Goal: Task Accomplishment & Management: Use online tool/utility

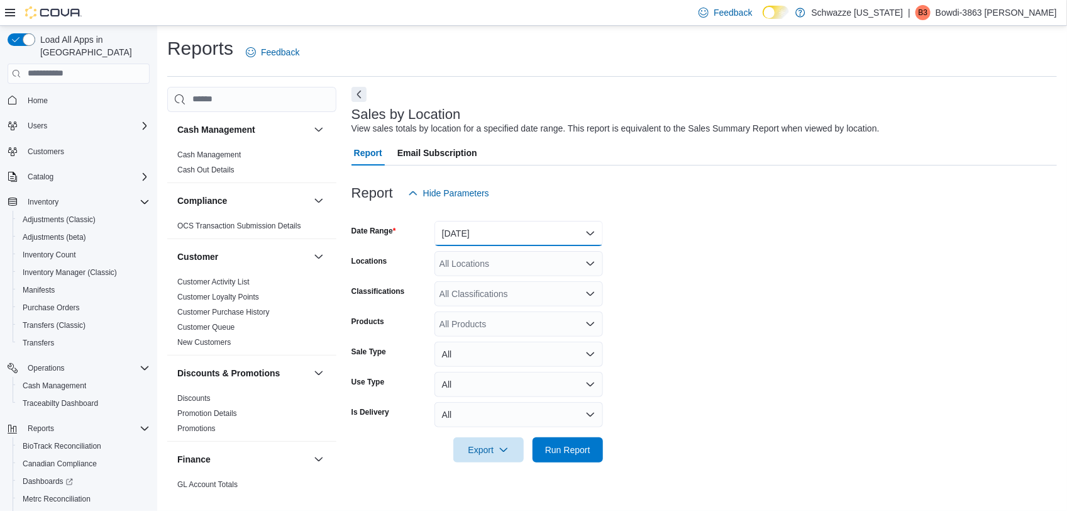
click at [490, 236] on button "[DATE]" at bounding box center [518, 233] width 169 height 25
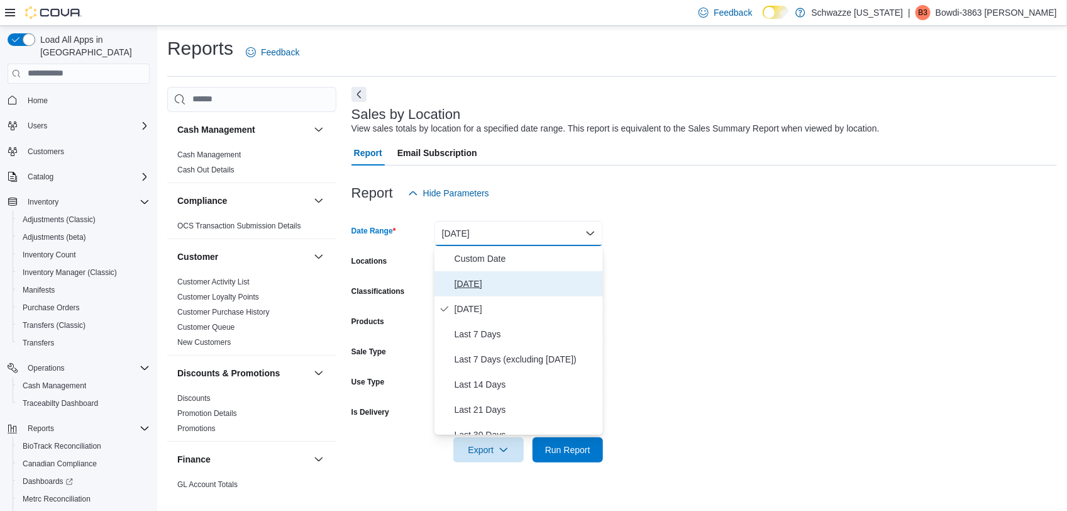
click at [482, 281] on span "[DATE]" at bounding box center [526, 283] width 143 height 15
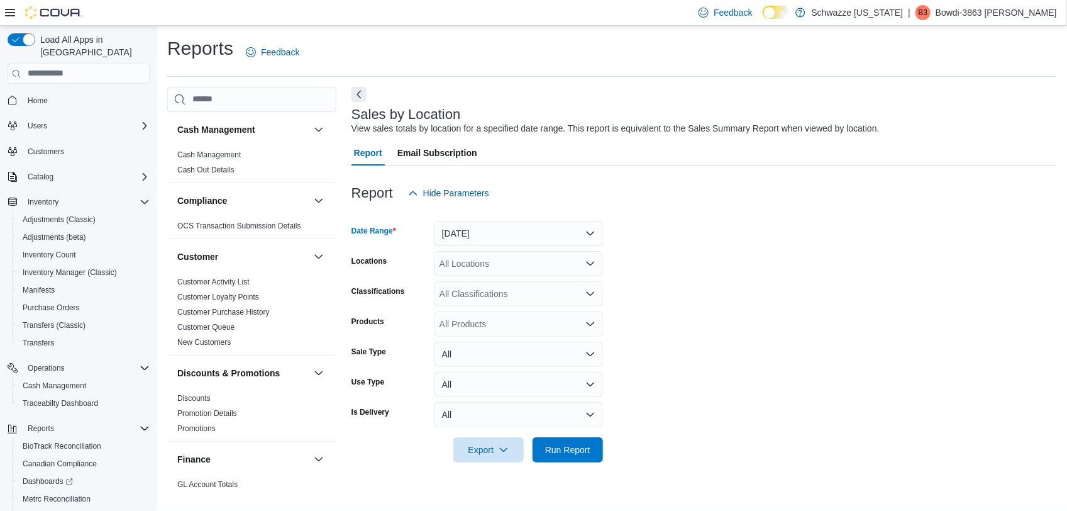
click at [481, 266] on div "All Locations" at bounding box center [518, 263] width 169 height 25
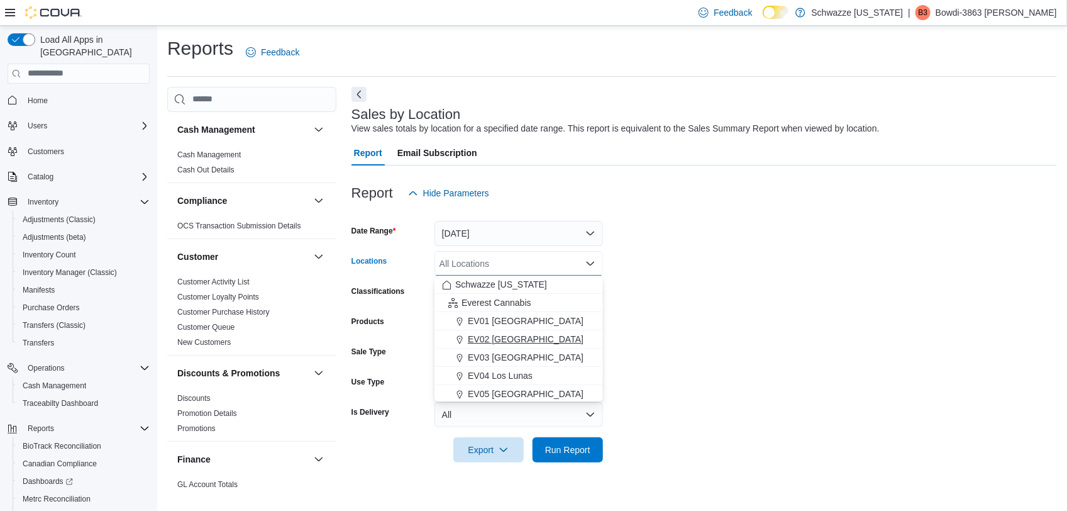
click at [497, 335] on span "EV02 [GEOGRAPHIC_DATA]" at bounding box center [526, 339] width 116 height 13
click at [687, 353] on form "Date Range [DATE] Locations [GEOGRAPHIC_DATA] [GEOGRAPHIC_DATA] Combo box. Sele…" at bounding box center [703, 334] width 705 height 257
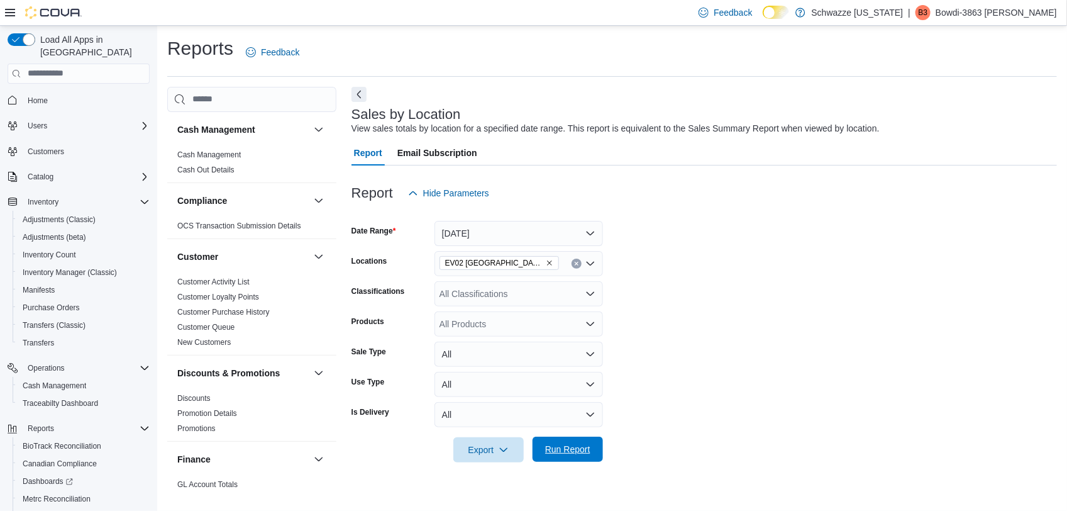
click at [584, 453] on span "Run Report" at bounding box center [567, 449] width 45 height 13
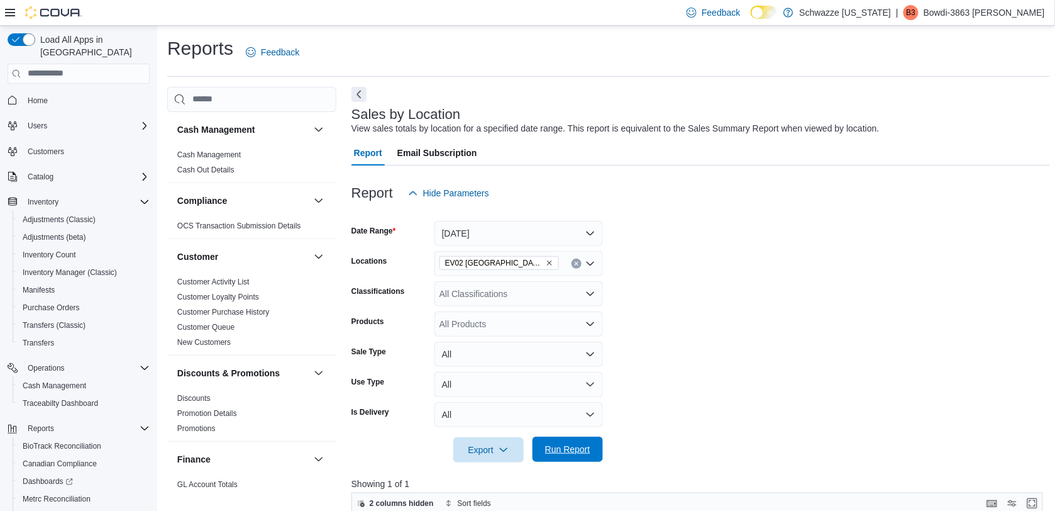
click at [584, 451] on span "Run Report" at bounding box center [567, 449] width 45 height 13
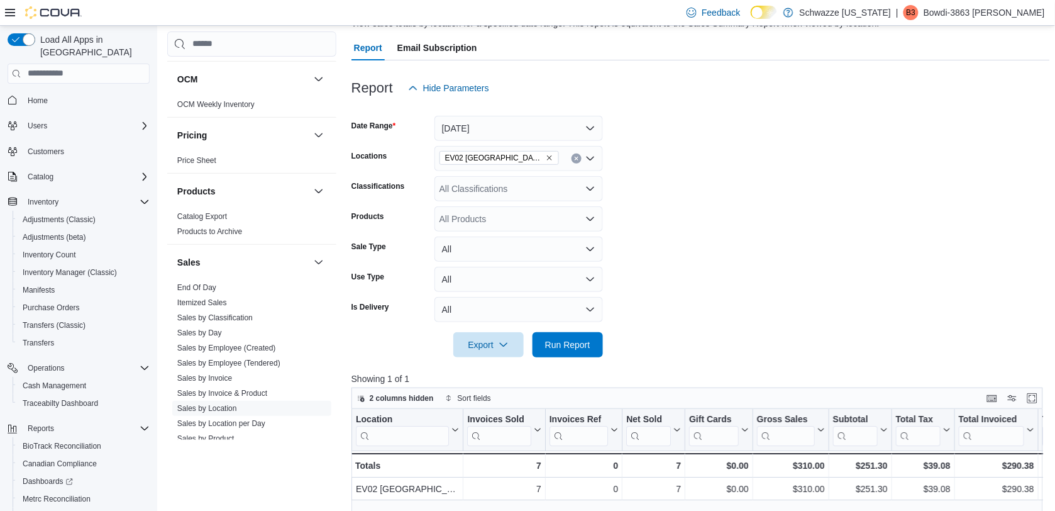
scroll to position [714, 0]
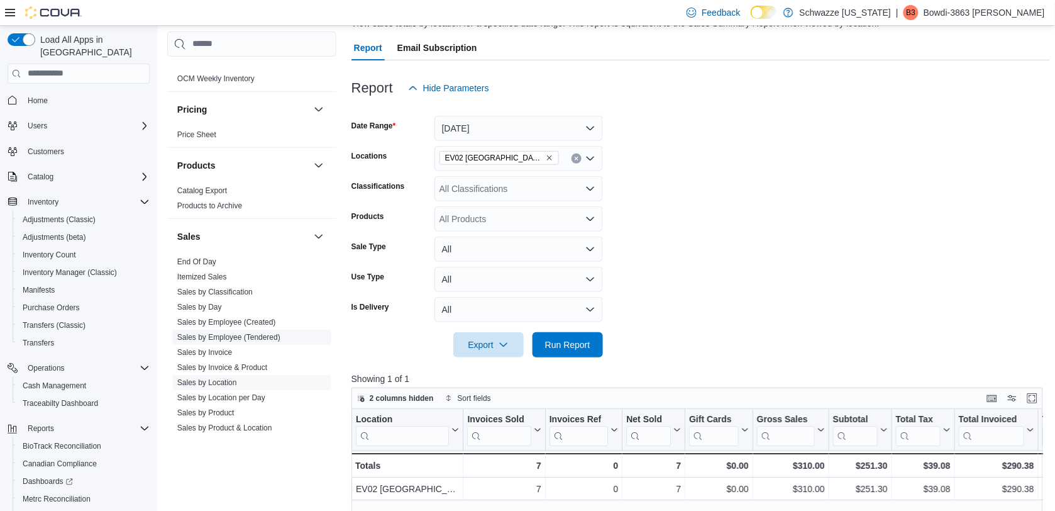
click at [294, 337] on span "Sales by Employee (Tendered)" at bounding box center [251, 336] width 159 height 15
click at [275, 337] on link "Sales by Employee (Tendered)" at bounding box center [228, 337] width 103 height 9
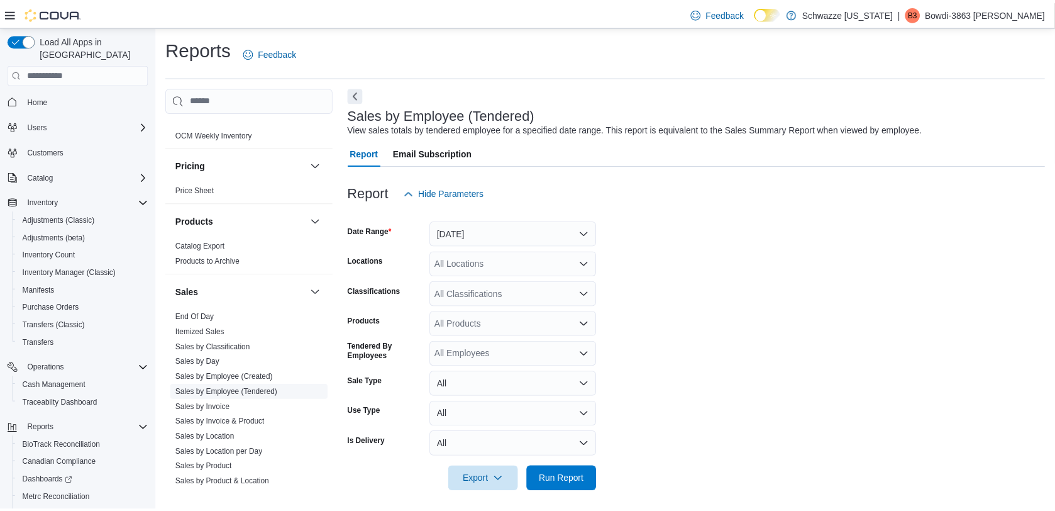
scroll to position [6, 0]
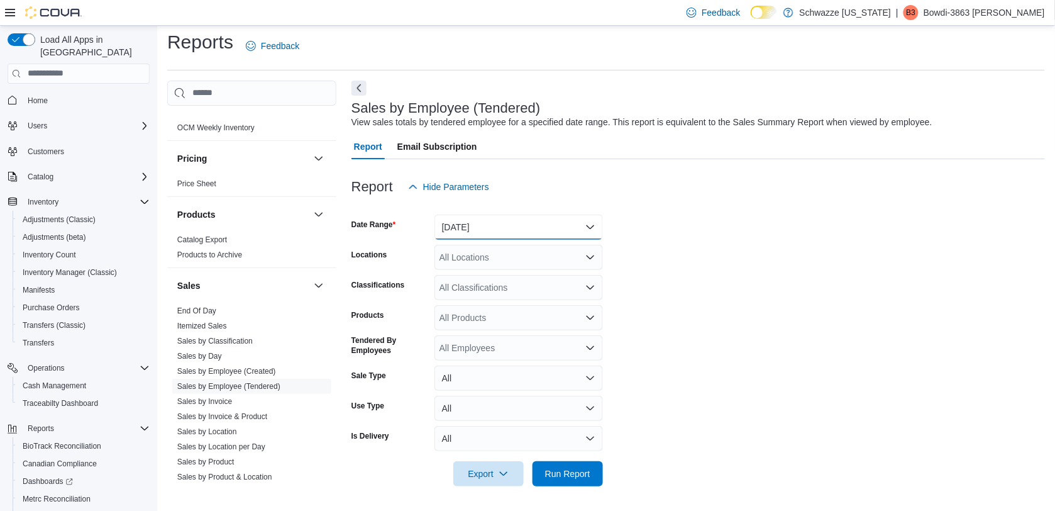
click at [525, 223] on button "[DATE]" at bounding box center [518, 226] width 169 height 25
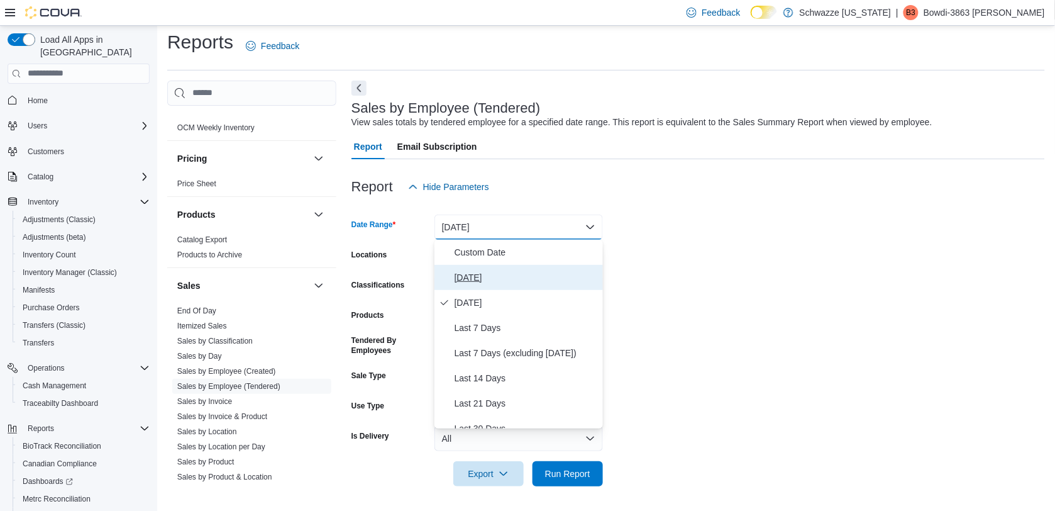
click at [503, 280] on span "[DATE]" at bounding box center [526, 277] width 143 height 15
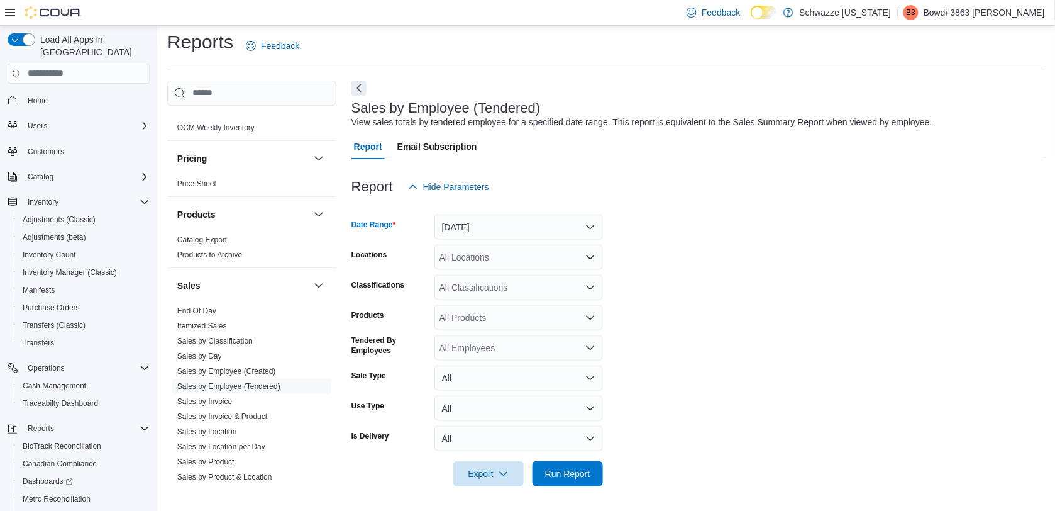
click at [538, 257] on div "All Locations" at bounding box center [518, 257] width 169 height 25
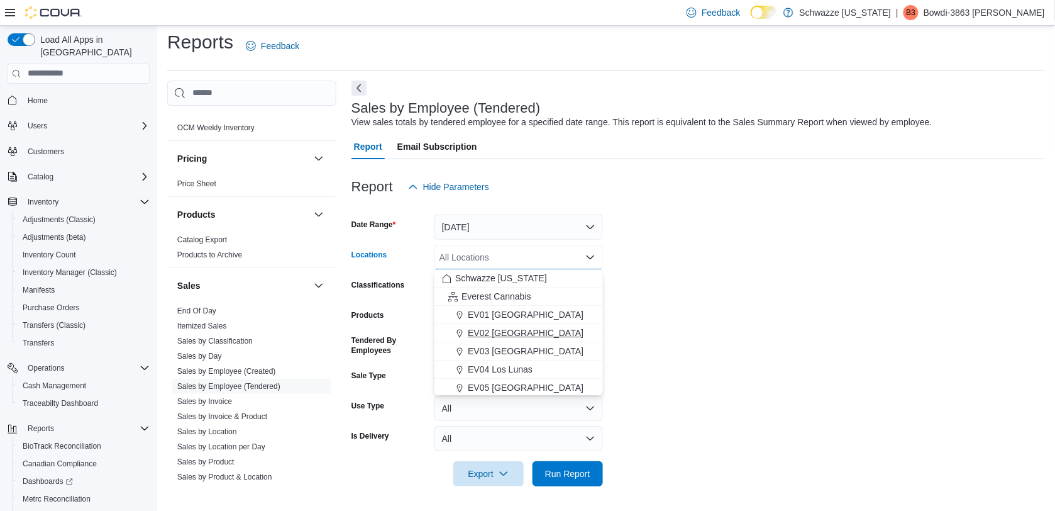
click at [517, 331] on span "EV02 [GEOGRAPHIC_DATA]" at bounding box center [526, 332] width 116 height 13
click at [736, 338] on form "Date Range [DATE] Locations [GEOGRAPHIC_DATA] [GEOGRAPHIC_DATA] Combo box. Sele…" at bounding box center [698, 342] width 694 height 287
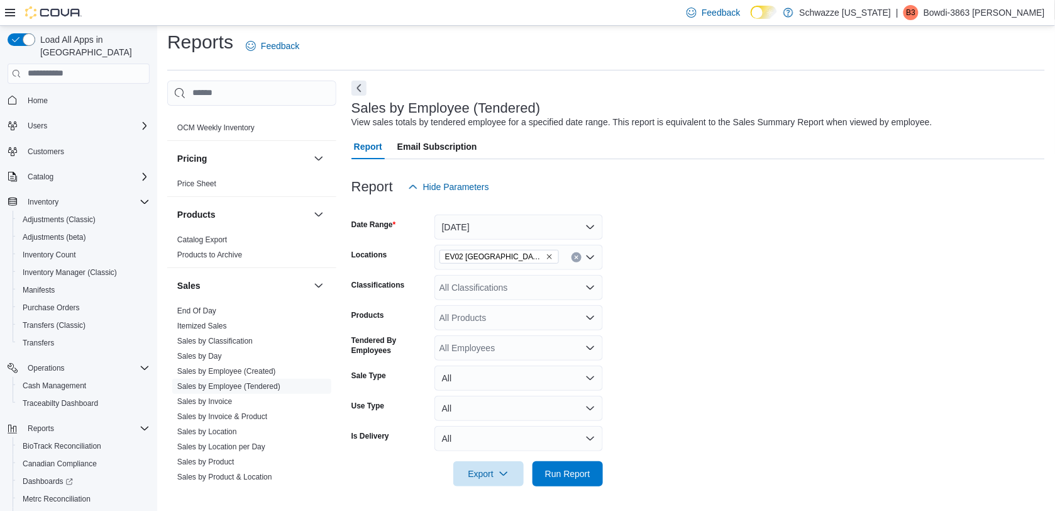
click at [575, 488] on div at bounding box center [698, 493] width 694 height 15
click at [577, 467] on span "Run Report" at bounding box center [567, 473] width 45 height 13
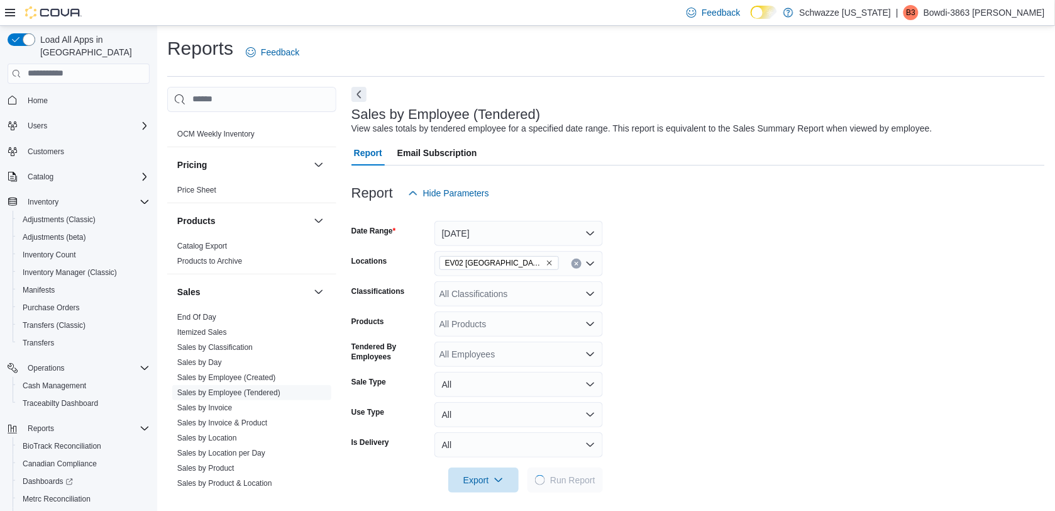
scroll to position [6, 0]
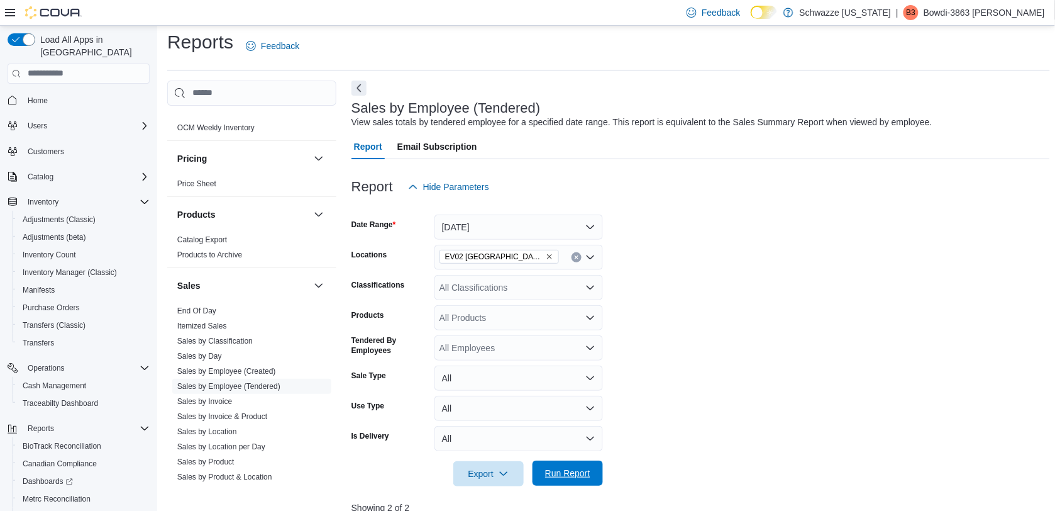
click at [570, 470] on span "Run Report" at bounding box center [567, 473] width 45 height 13
click at [546, 206] on div at bounding box center [700, 206] width 699 height 15
click at [533, 231] on button "[DATE]" at bounding box center [518, 226] width 169 height 25
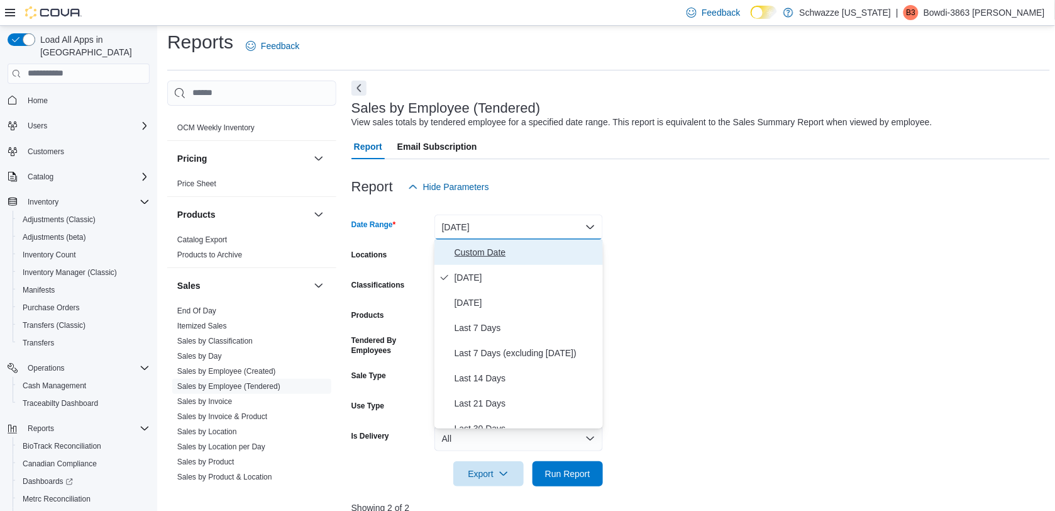
click at [521, 253] on span "Custom Date" at bounding box center [526, 252] width 143 height 15
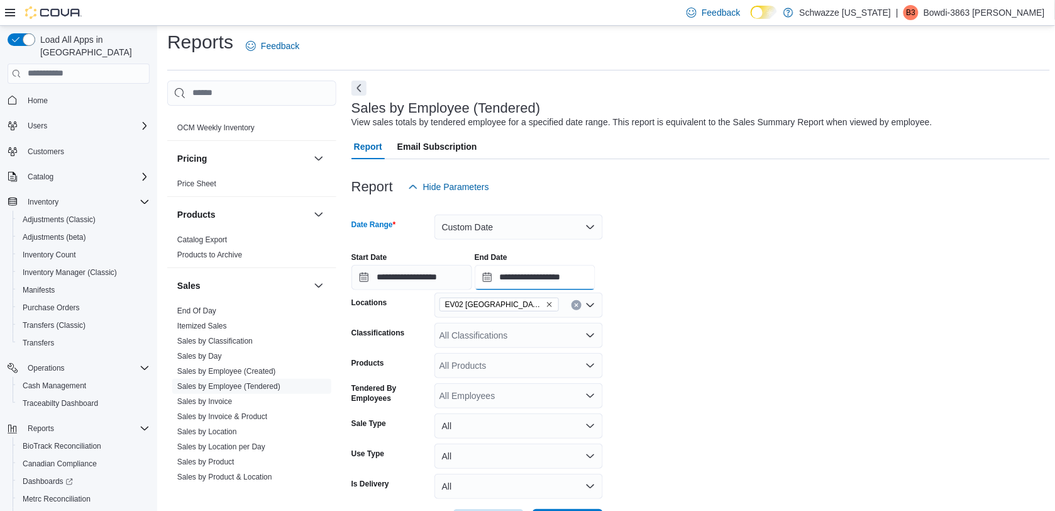
click at [570, 277] on input "**********" at bounding box center [535, 277] width 121 height 25
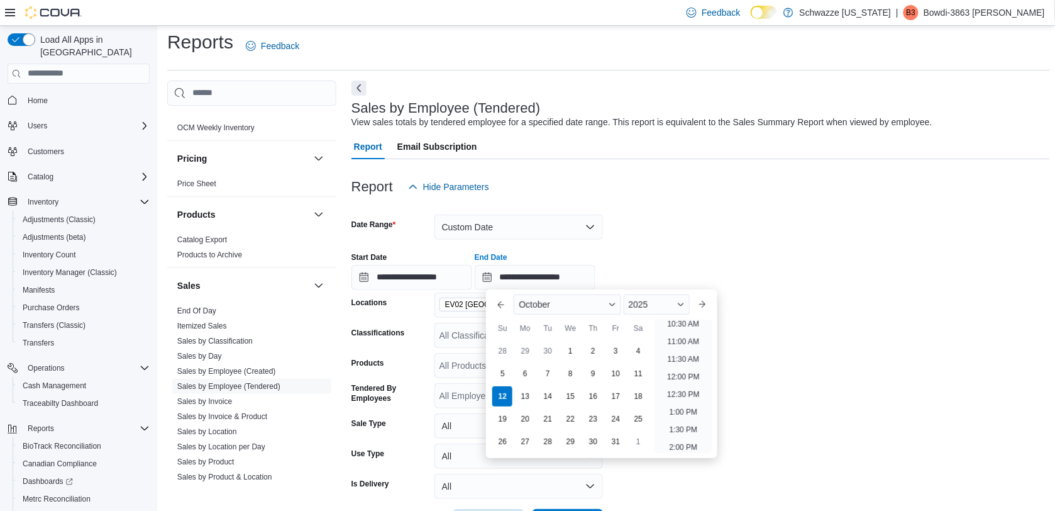
scroll to position [369, 0]
click at [667, 382] on li "12:00 PM" at bounding box center [683, 382] width 42 height 15
type input "**********"
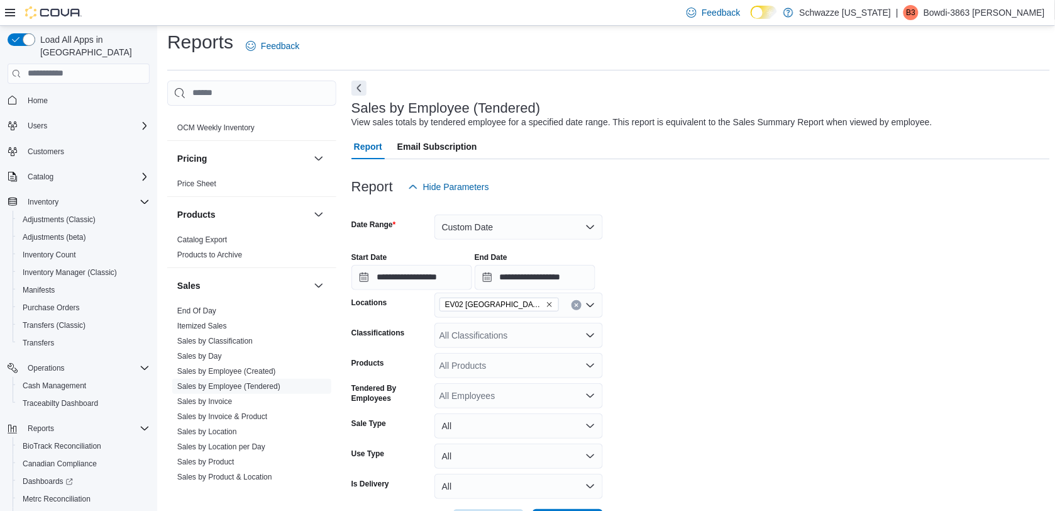
click at [702, 376] on form "**********" at bounding box center [700, 366] width 699 height 335
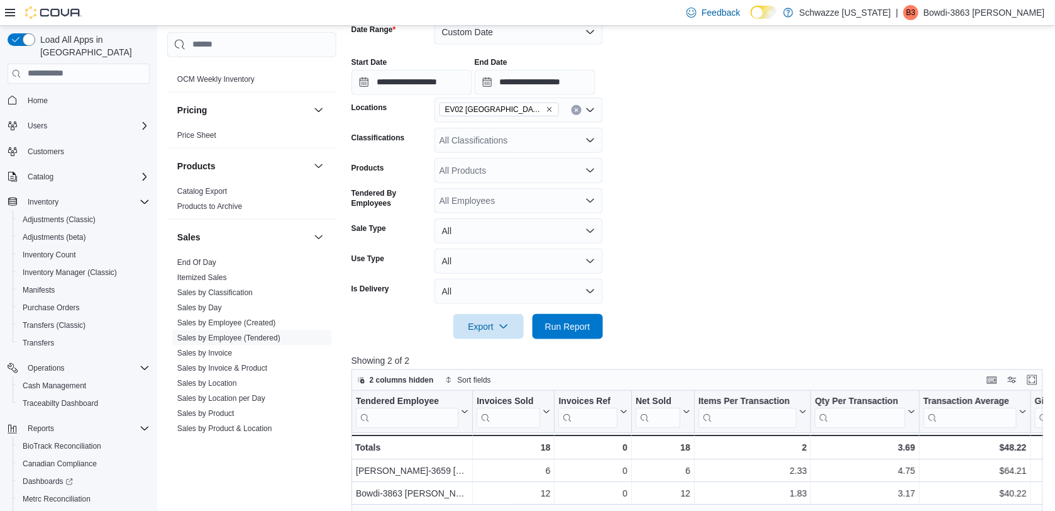
scroll to position [330, 0]
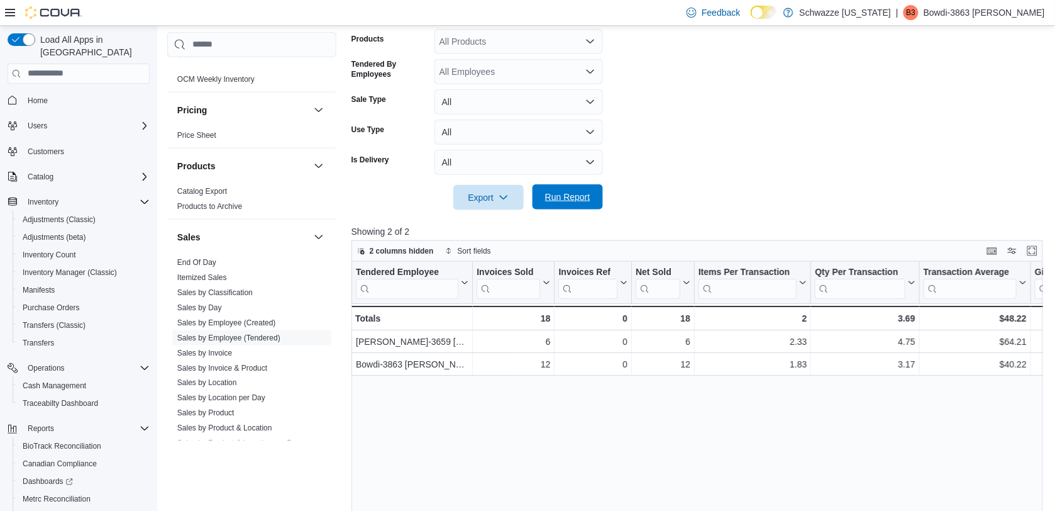
click at [564, 192] on span "Run Report" at bounding box center [567, 197] width 45 height 13
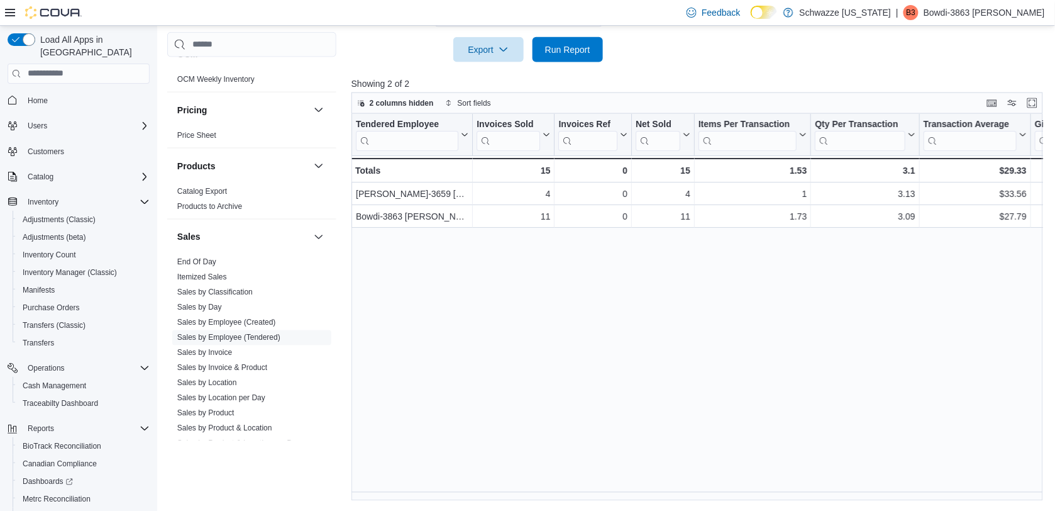
click at [473, 297] on div "Tendered Employee Click to view column header actions Invoices Sold Click to vi…" at bounding box center [700, 307] width 699 height 387
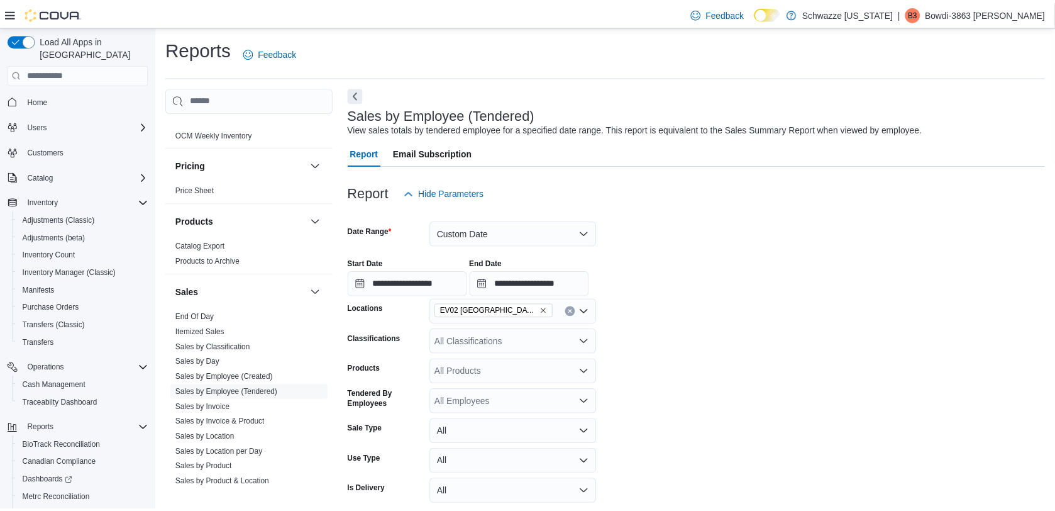
scroll to position [29, 0]
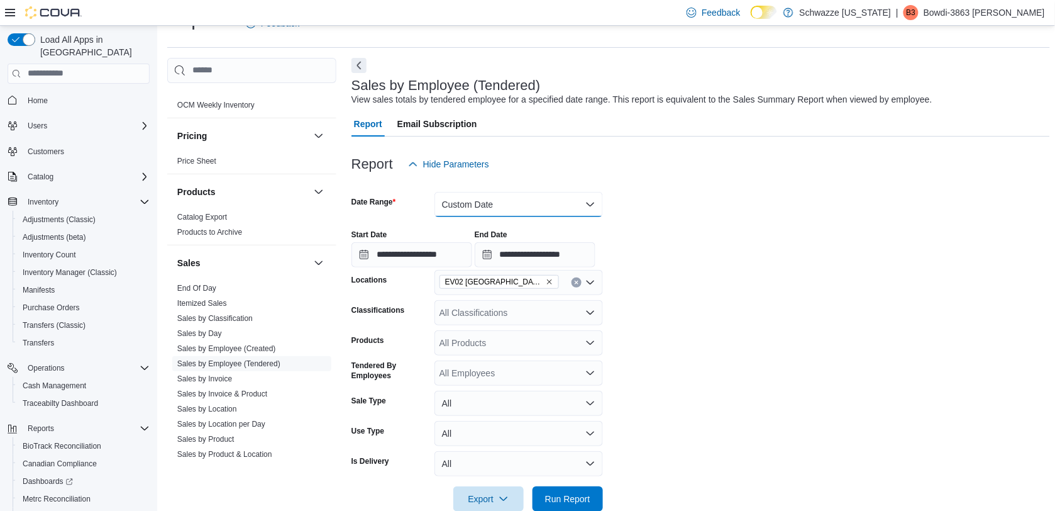
click at [567, 203] on button "Custom Date" at bounding box center [518, 204] width 169 height 25
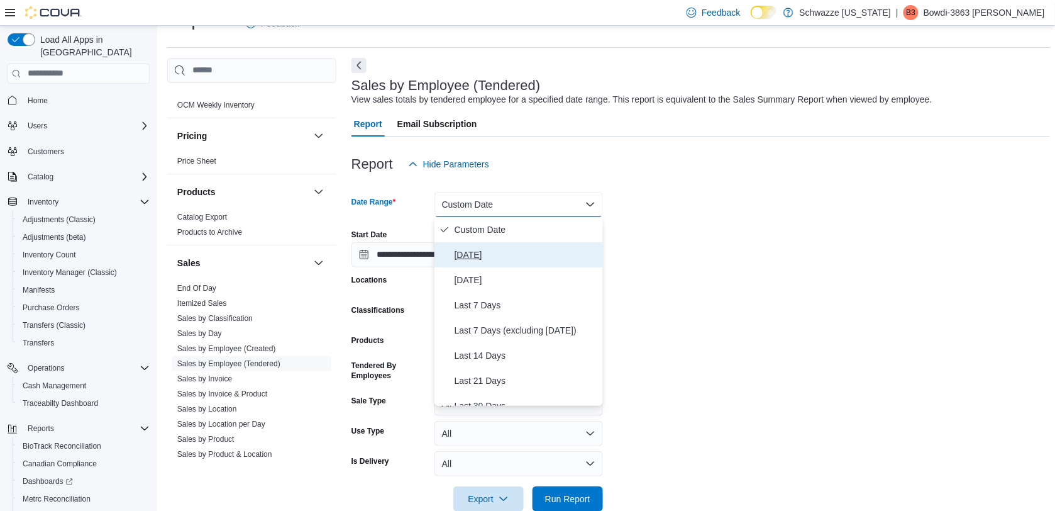
click at [535, 245] on button "[DATE]" at bounding box center [518, 254] width 169 height 25
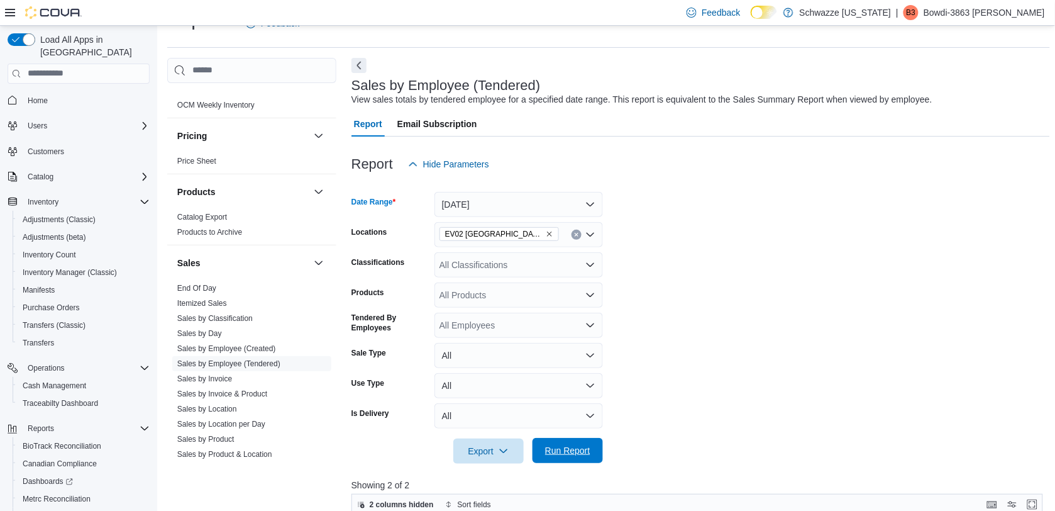
click at [566, 453] on span "Run Report" at bounding box center [567, 450] width 45 height 13
drag, startPoint x: 1061, startPoint y: 253, endPoint x: 758, endPoint y: 299, distance: 307.1
click at [758, 299] on form "Date Range [DATE] Locations EV02 [GEOGRAPHIC_DATA] Classifications All Classifi…" at bounding box center [700, 320] width 699 height 287
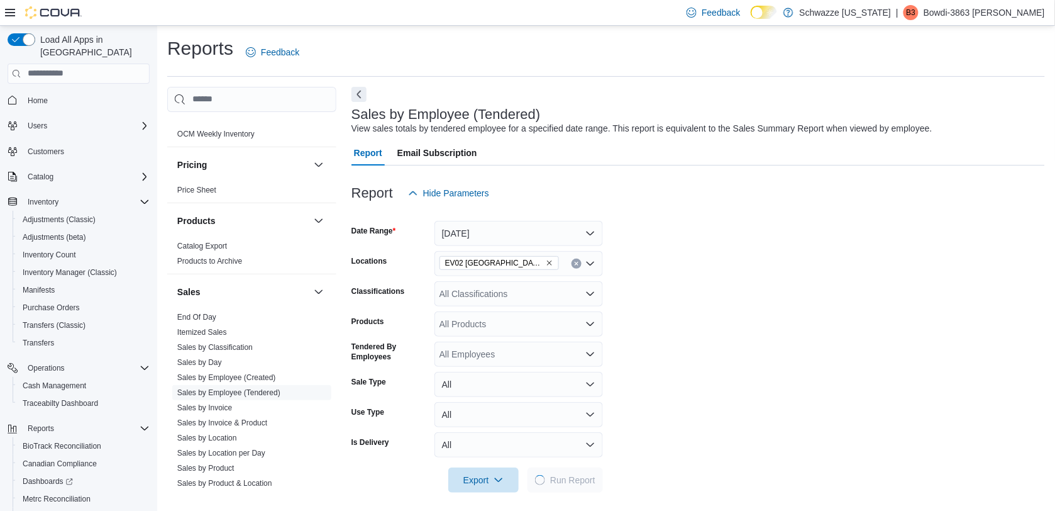
scroll to position [6, 0]
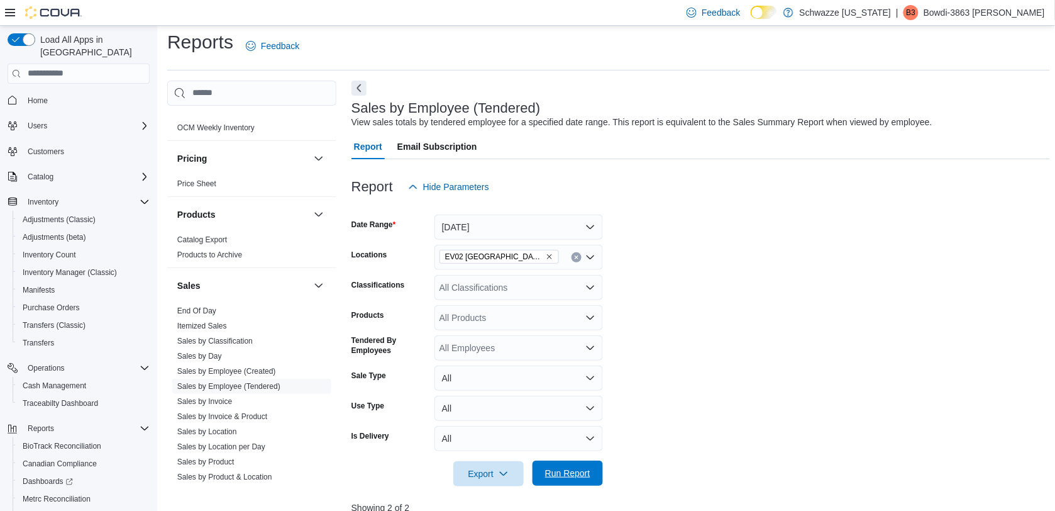
click at [554, 465] on span "Run Report" at bounding box center [567, 472] width 55 height 25
click at [570, 463] on span "Run Report" at bounding box center [567, 472] width 55 height 25
click at [585, 486] on div at bounding box center [698, 493] width 694 height 15
click at [580, 470] on span "Run Report" at bounding box center [567, 473] width 45 height 13
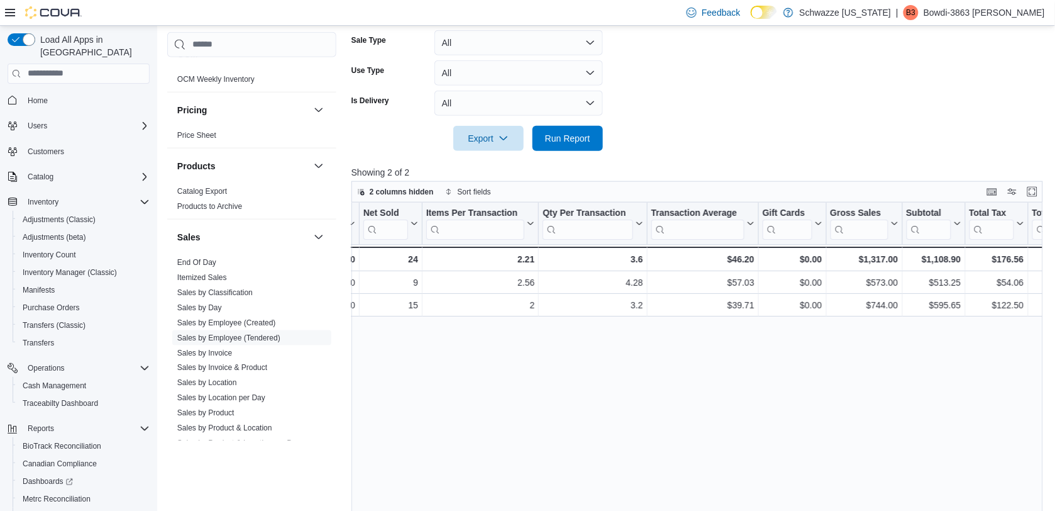
scroll to position [0, 0]
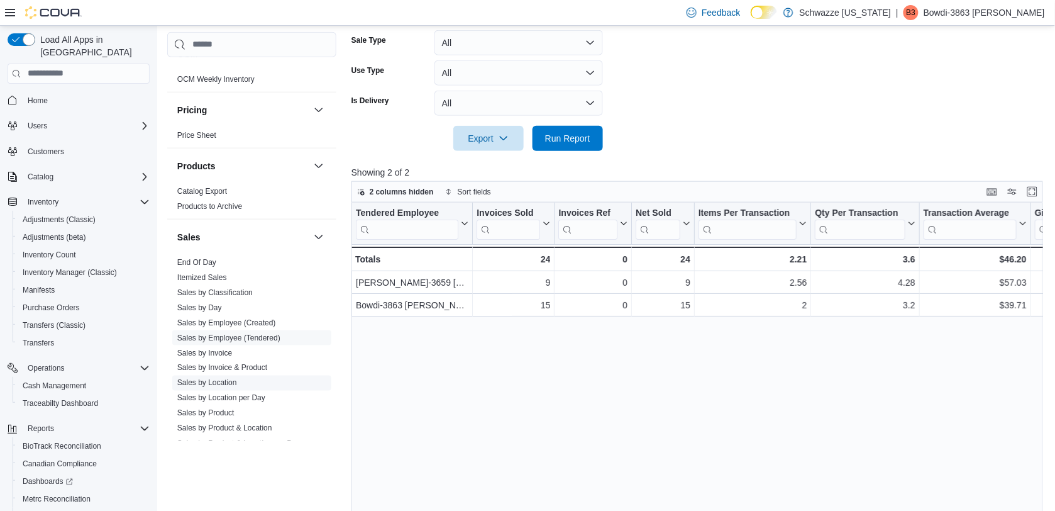
click at [215, 382] on link "Sales by Location" at bounding box center [207, 382] width 60 height 9
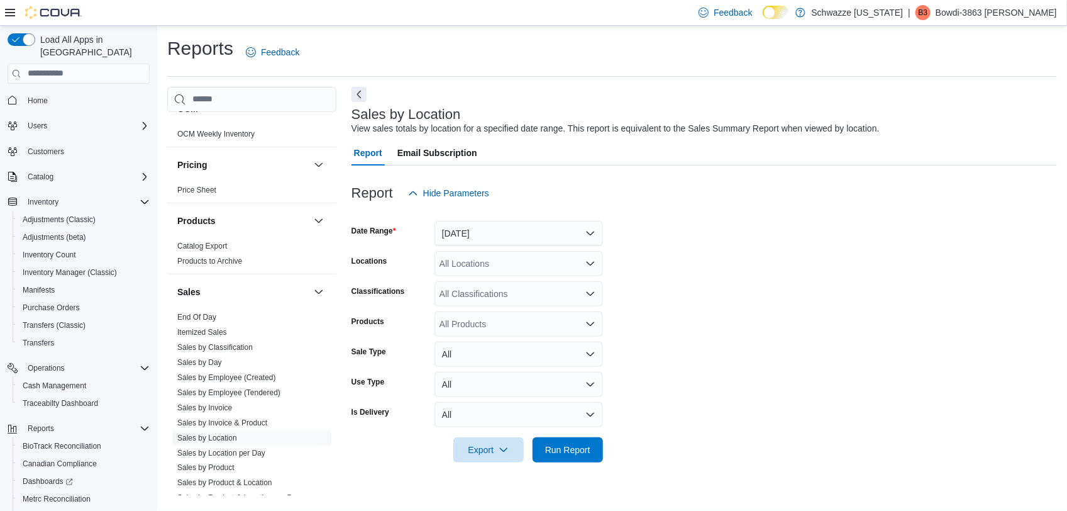
click at [495, 265] on div "All Locations" at bounding box center [518, 263] width 169 height 25
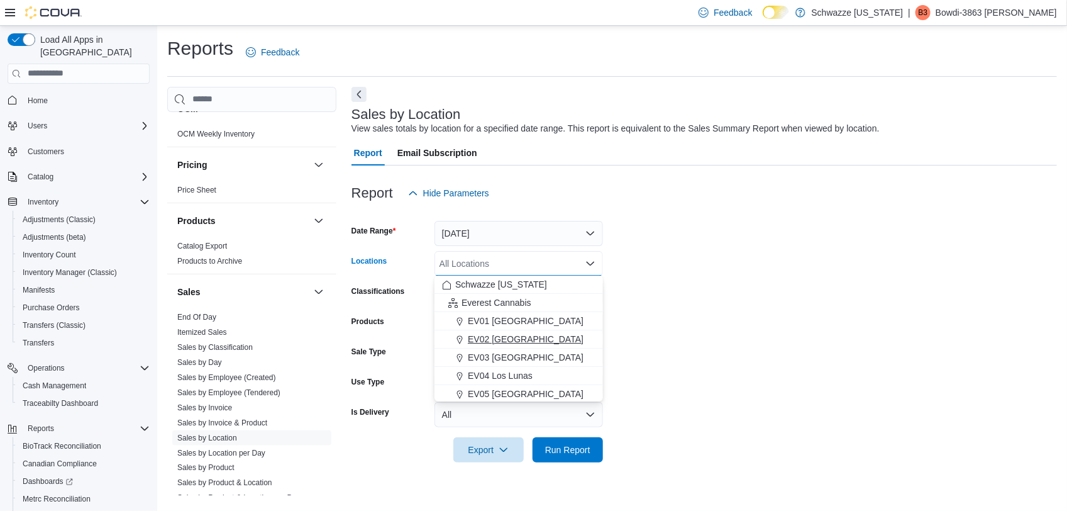
drag, startPoint x: 501, startPoint y: 337, endPoint x: 523, endPoint y: 343, distance: 22.9
click at [523, 343] on span "EV02 [GEOGRAPHIC_DATA]" at bounding box center [526, 339] width 116 height 13
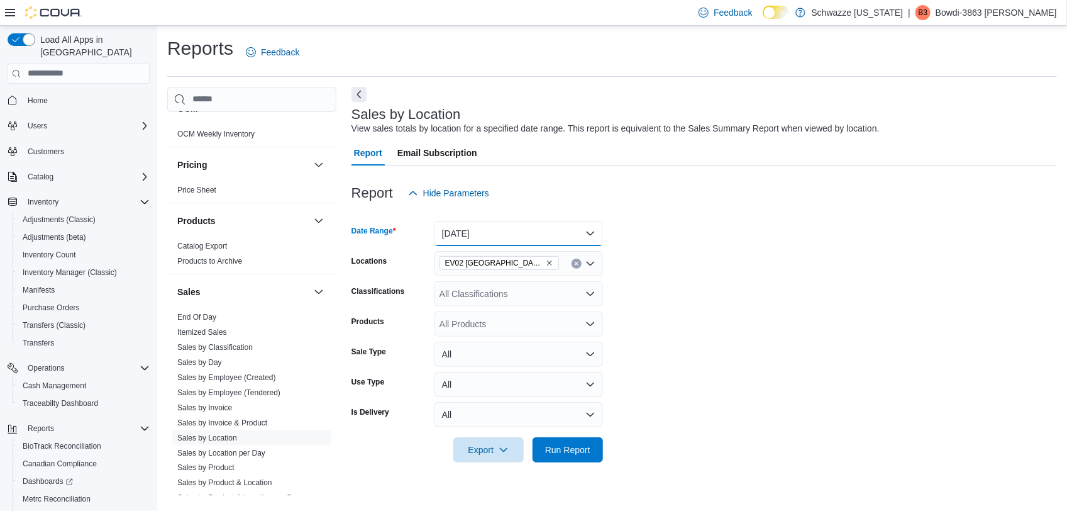
click at [477, 223] on button "[DATE]" at bounding box center [518, 233] width 169 height 25
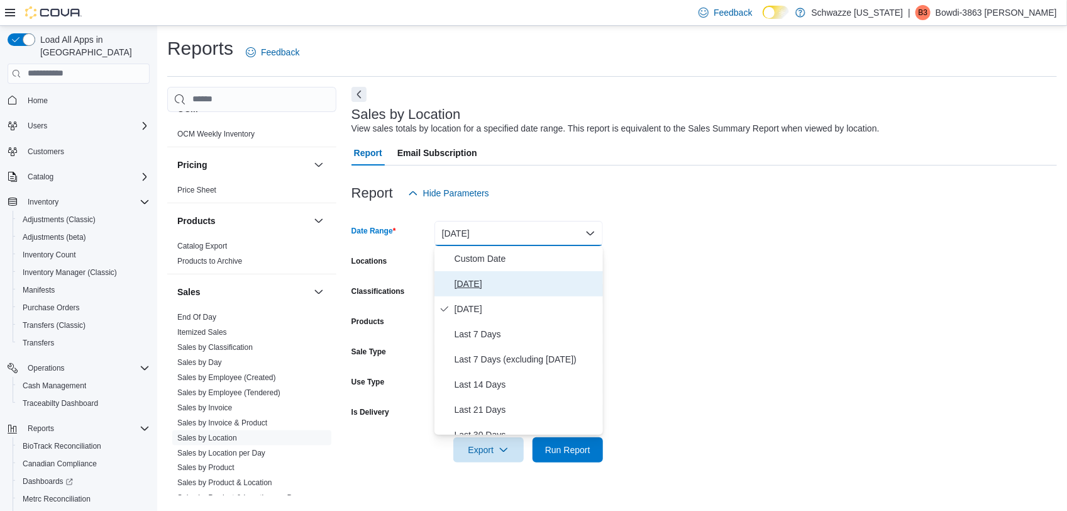
click at [473, 278] on span "[DATE]" at bounding box center [526, 283] width 143 height 15
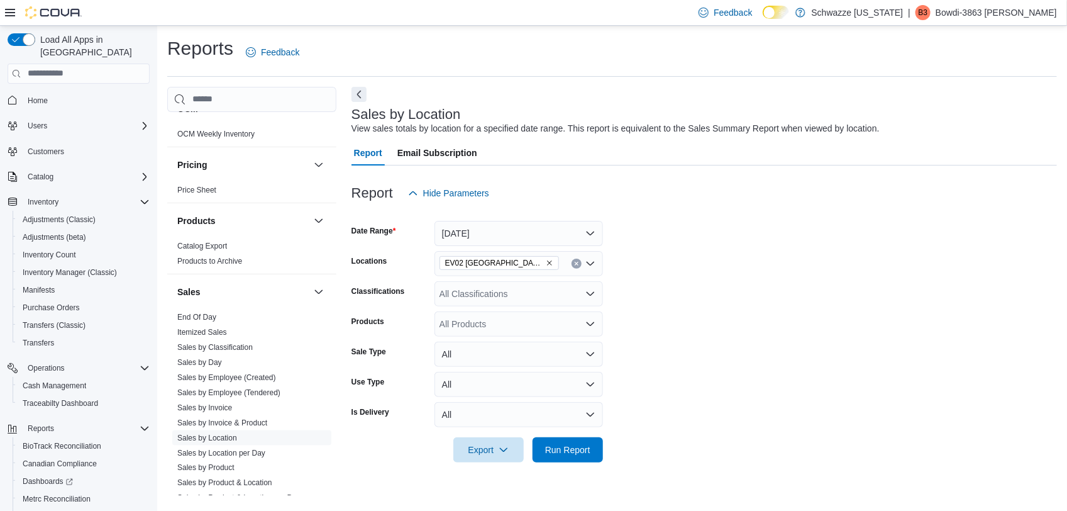
click at [638, 346] on form "Date Range [DATE] Locations EV02 [GEOGRAPHIC_DATA] Classifications All Classifi…" at bounding box center [703, 334] width 705 height 257
click at [560, 450] on span "Run Report" at bounding box center [567, 449] width 45 height 13
